Goal: Information Seeking & Learning: Learn about a topic

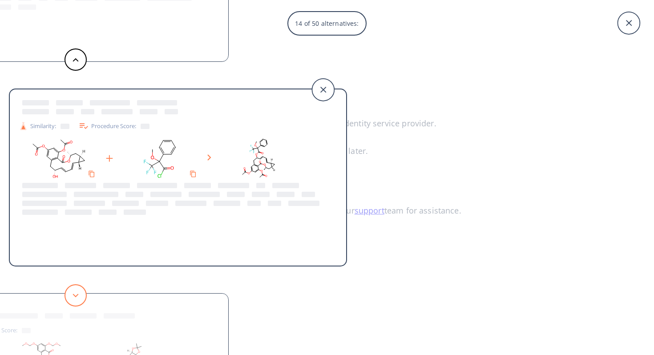
click at [76, 294] on icon at bounding box center [76, 296] width 6 height 4
